Goal: Information Seeking & Learning: Understand process/instructions

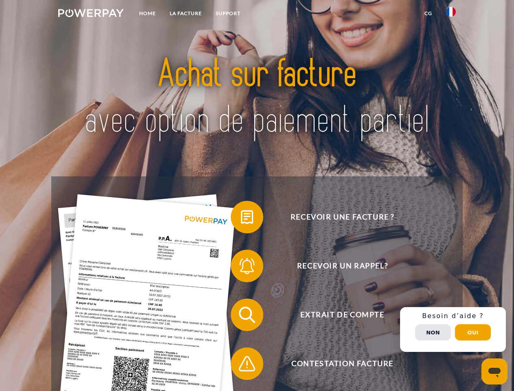
click at [91, 14] on img at bounding box center [91, 13] width 66 height 8
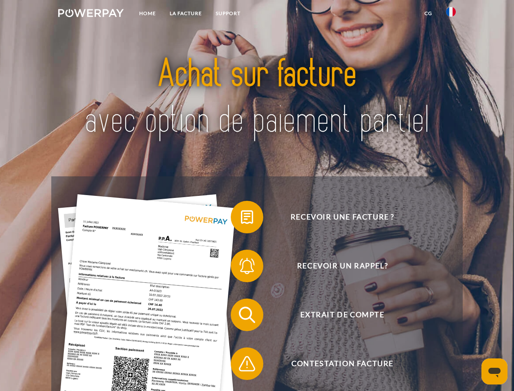
click at [451, 14] on img at bounding box center [451, 12] width 10 height 10
click at [428, 13] on link "CG" at bounding box center [429, 13] width 22 height 15
click at [241, 219] on span at bounding box center [235, 217] width 41 height 41
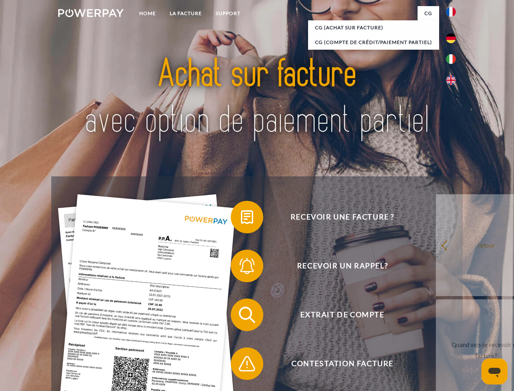
click at [241, 268] on span at bounding box center [235, 266] width 41 height 41
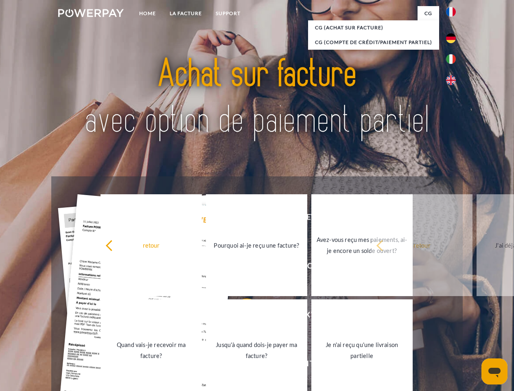
click at [241, 316] on link "Jusqu'à quand dois-je payer ma facture?" at bounding box center [256, 350] width 101 height 102
click at [241, 365] on span at bounding box center [235, 363] width 41 height 41
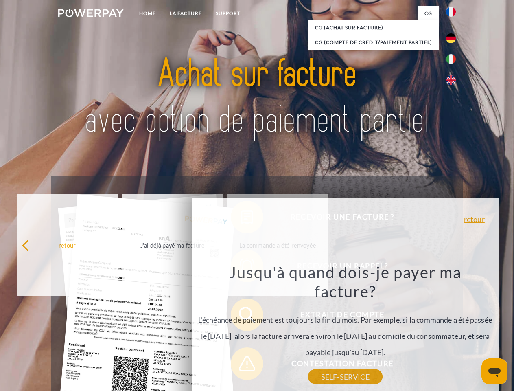
click at [453, 329] on div "Recevoir une facture ? Recevoir un rappel? Extrait de compte retour" at bounding box center [256, 339] width 411 height 326
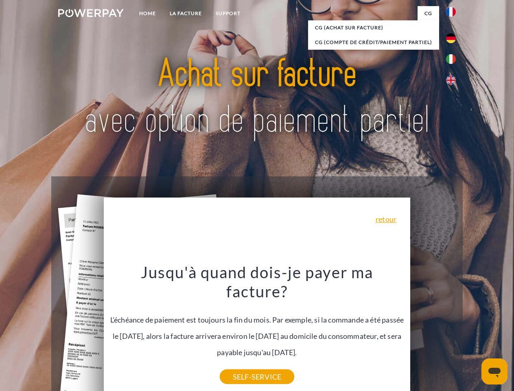
click at [433, 331] on span "Extrait de compte" at bounding box center [343, 315] width 200 height 33
click at [473, 332] on header "Home LA FACTURE Support" at bounding box center [257, 281] width 514 height 562
